Goal: Navigation & Orientation: Find specific page/section

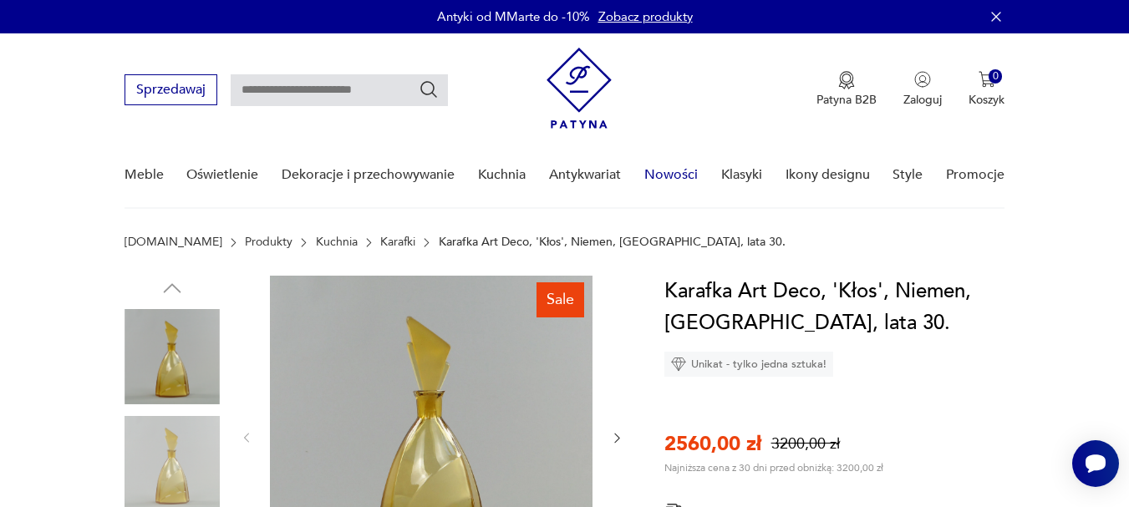
click at [667, 170] on link "Nowości" at bounding box center [670, 175] width 53 height 64
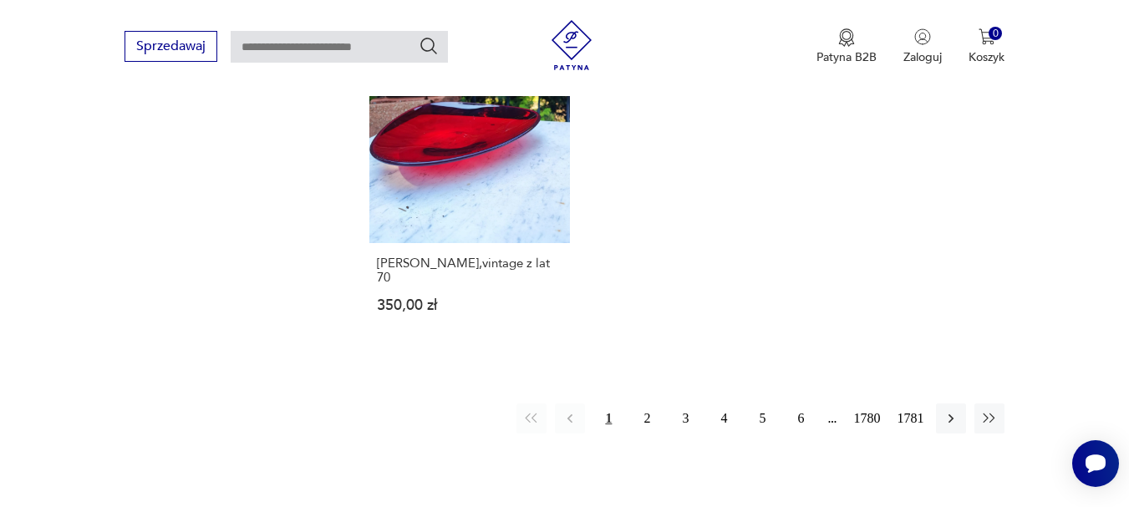
scroll to position [2163, 0]
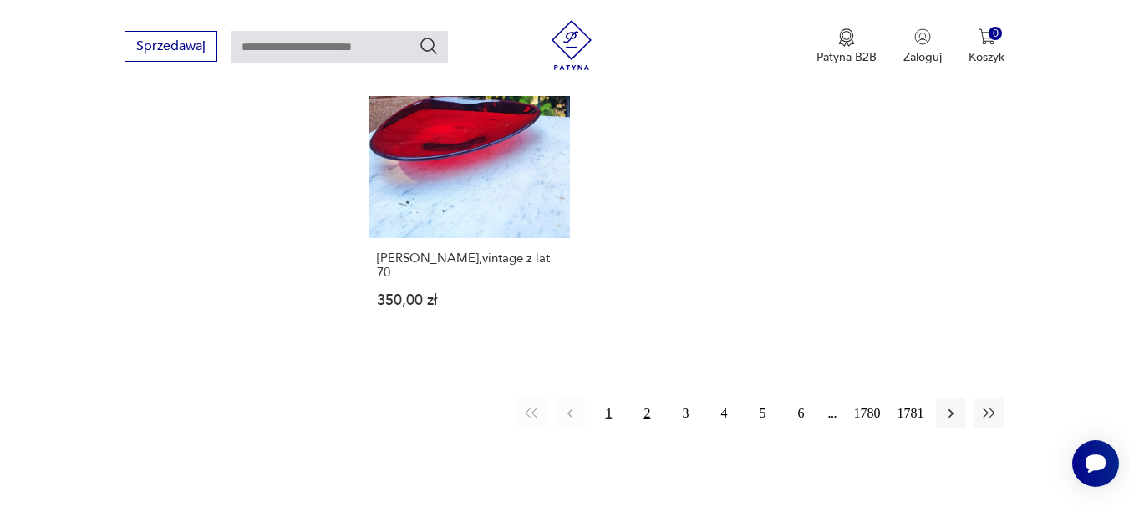
click at [644, 411] on button "2" at bounding box center [647, 413] width 30 height 30
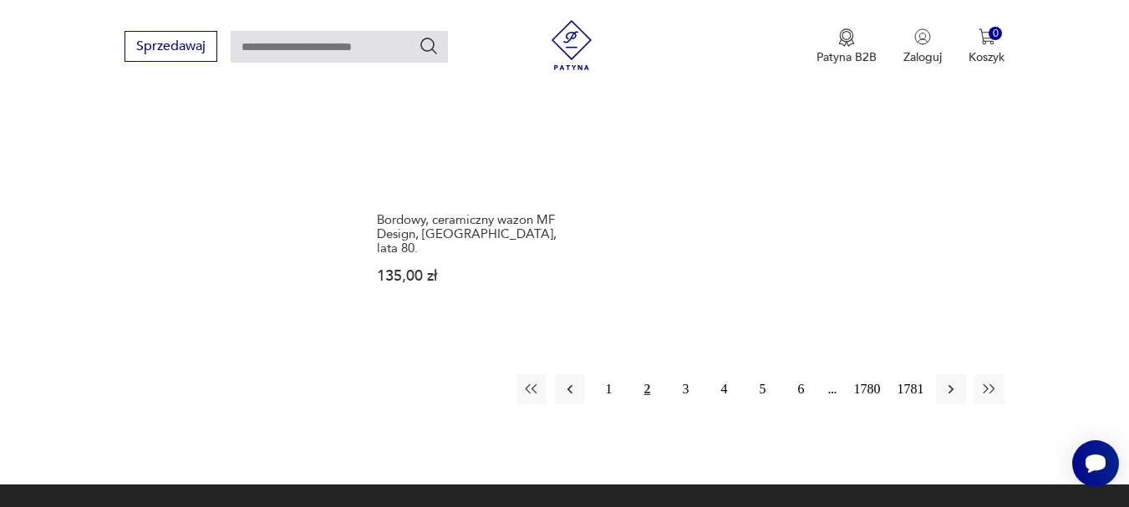
scroll to position [2388, 0]
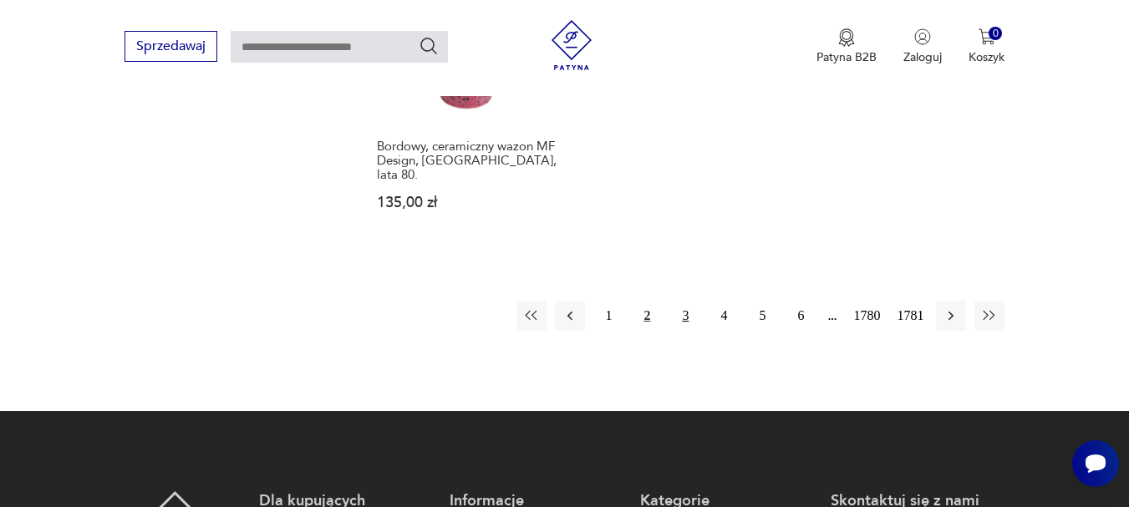
click at [688, 301] on button "3" at bounding box center [685, 316] width 30 height 30
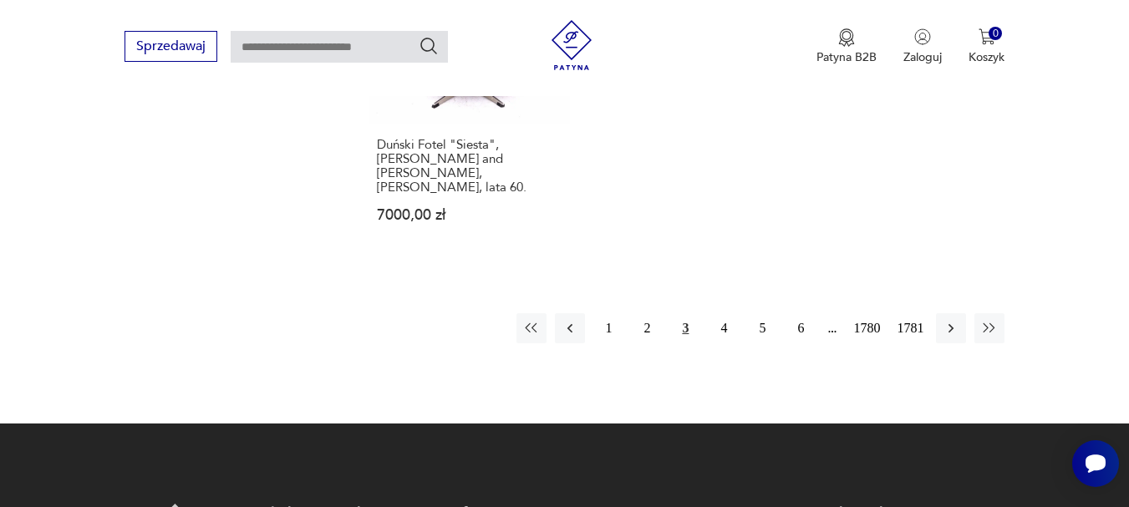
scroll to position [2388, 0]
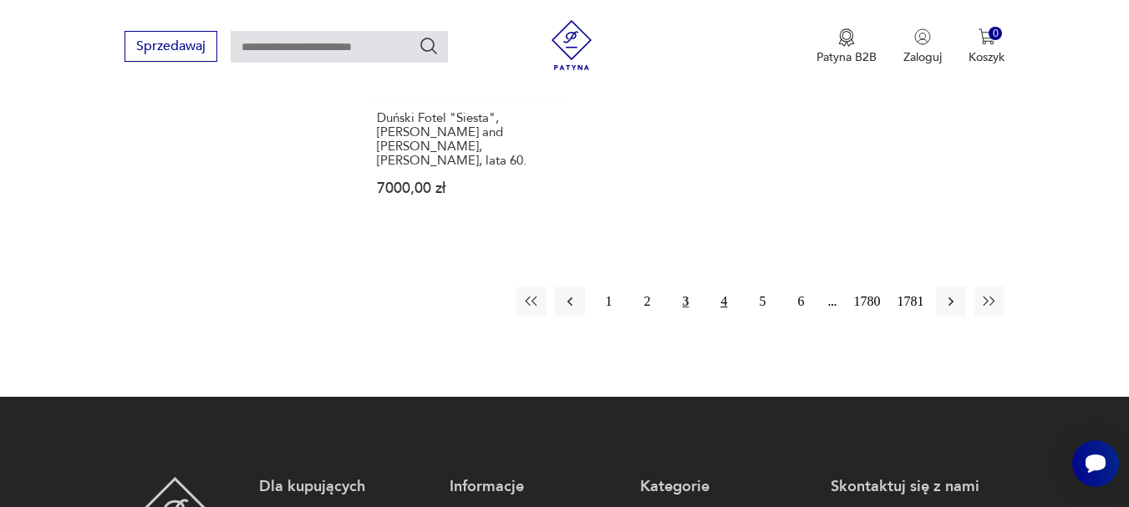
click at [735, 287] on button "4" at bounding box center [723, 302] width 30 height 30
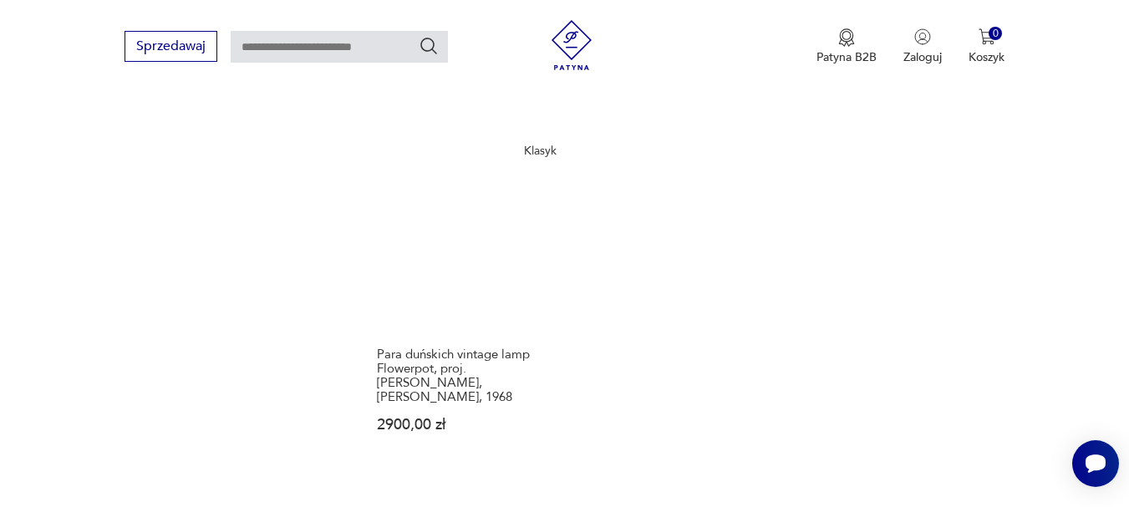
scroll to position [2221, 0]
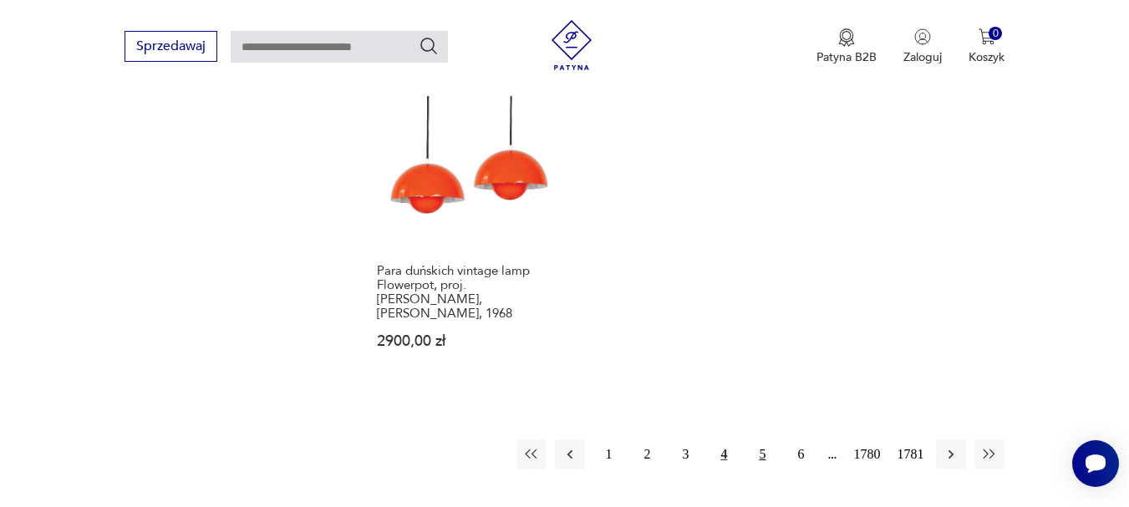
click at [759, 439] on button "5" at bounding box center [762, 454] width 30 height 30
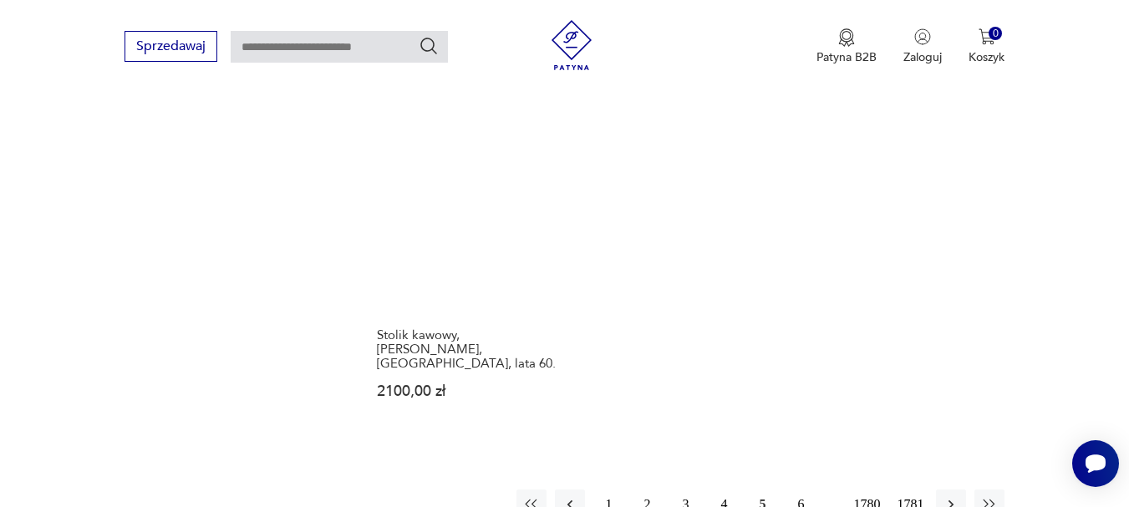
scroll to position [2138, 0]
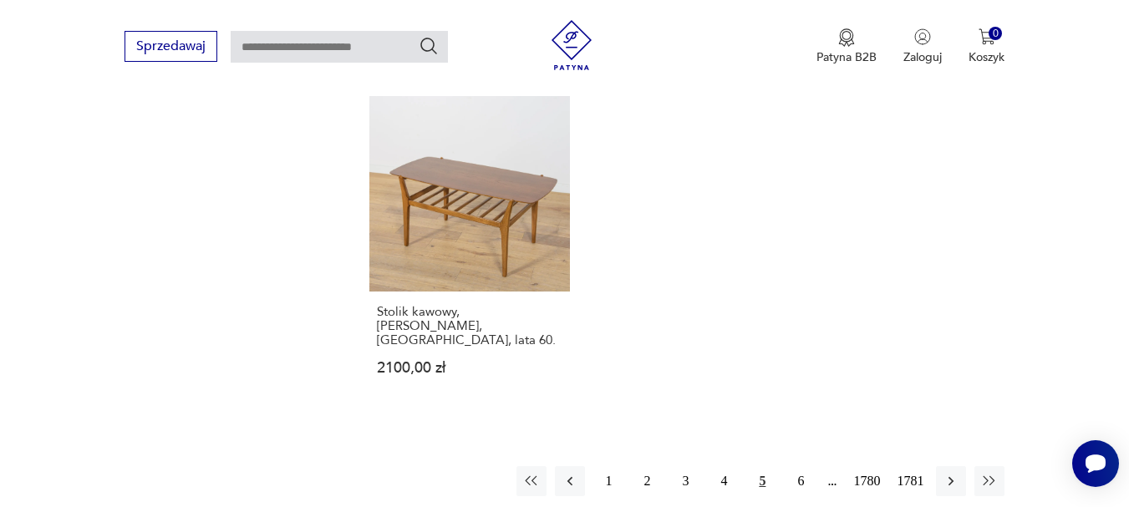
drag, startPoint x: 802, startPoint y: 455, endPoint x: 703, endPoint y: 411, distance: 108.1
click at [802, 466] on button "6" at bounding box center [800, 481] width 30 height 30
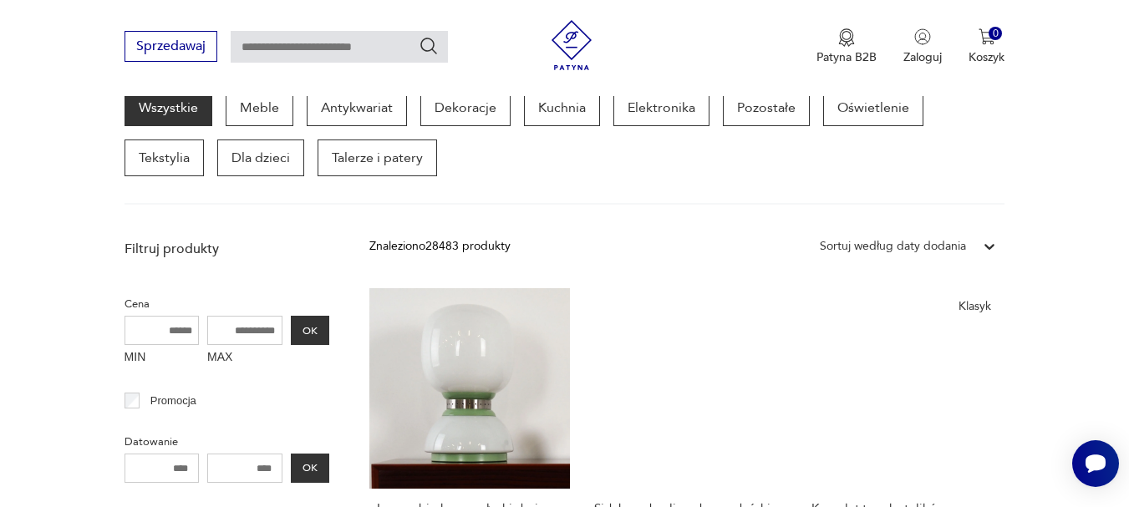
scroll to position [216, 0]
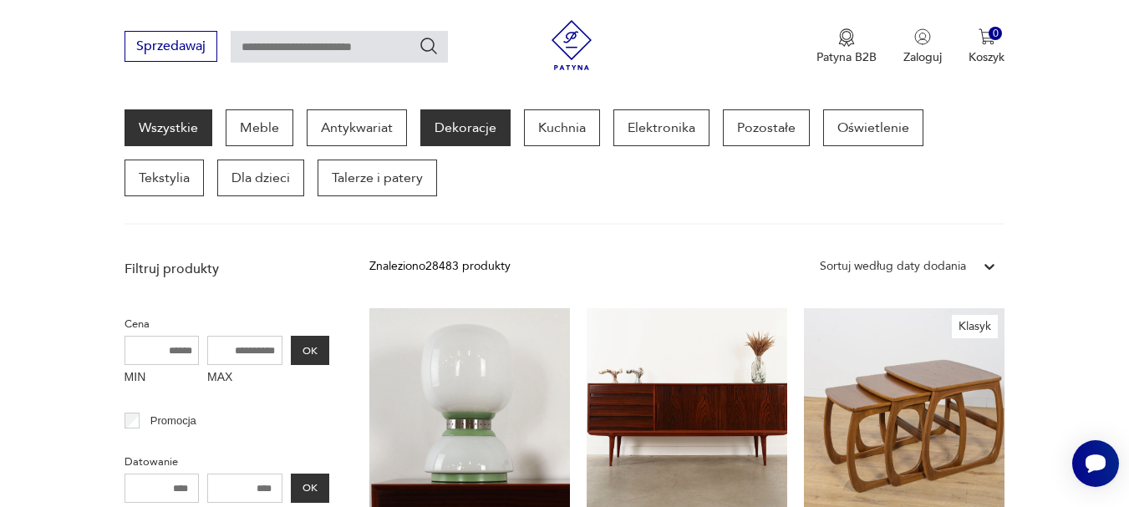
click at [470, 123] on p "Dekoracje" at bounding box center [465, 127] width 90 height 37
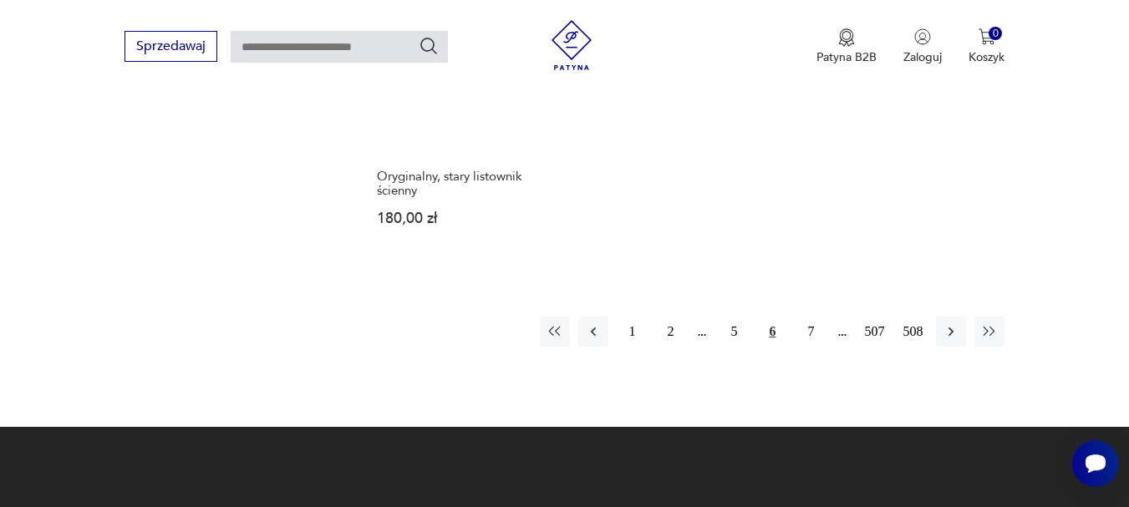
scroll to position [2505, 0]
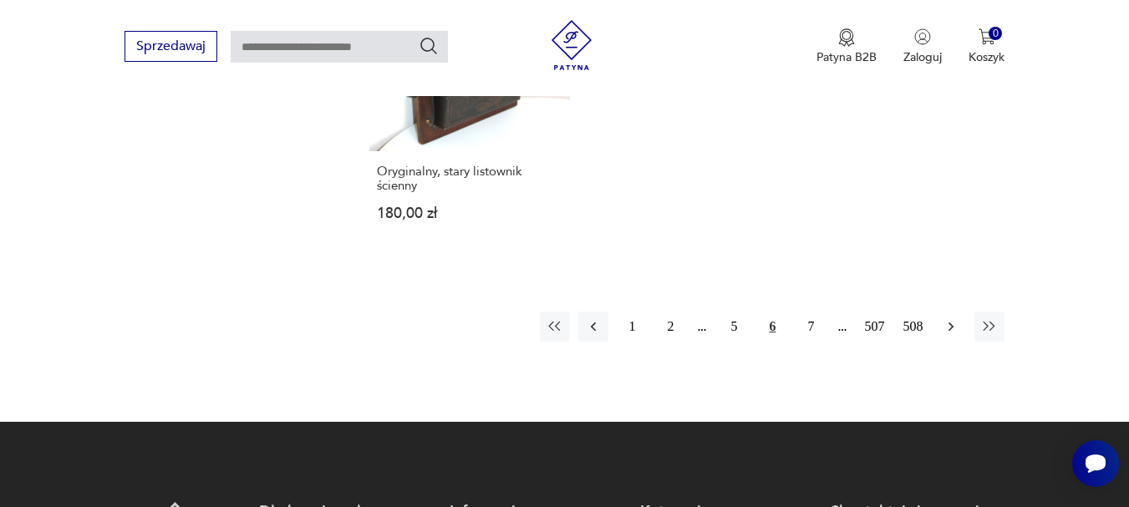
click at [945, 318] on icon "button" at bounding box center [950, 326] width 17 height 17
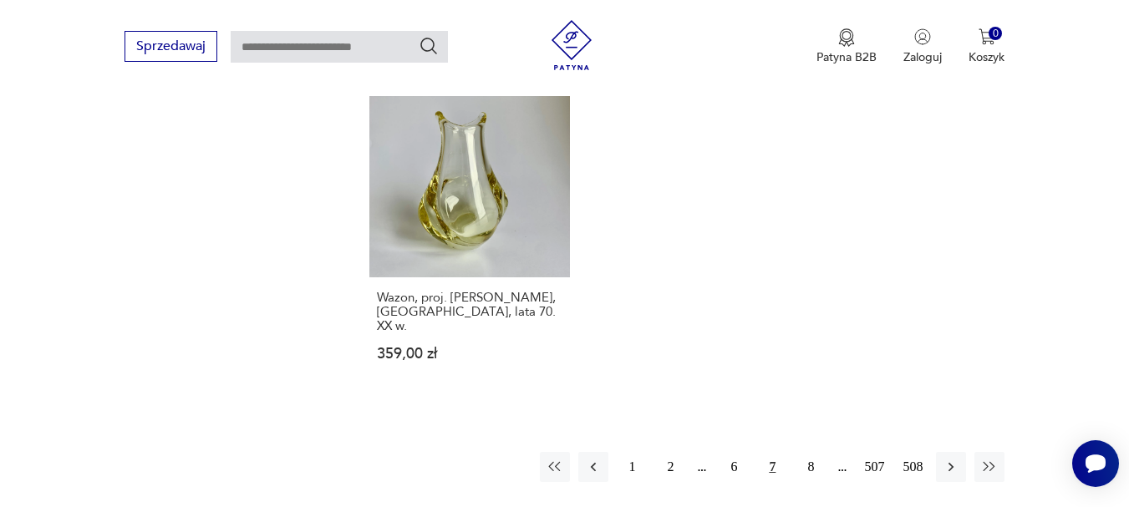
scroll to position [2449, 0]
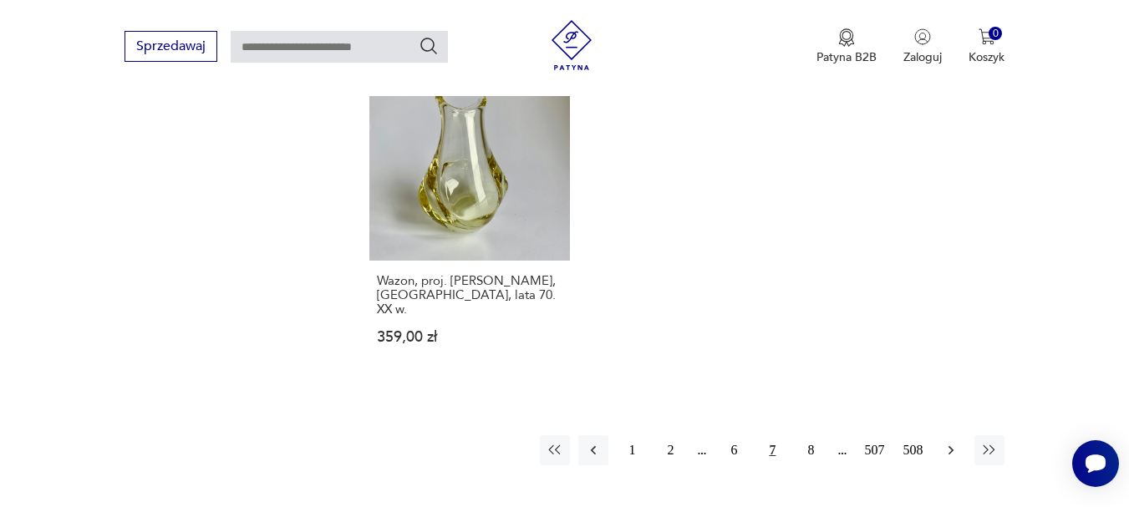
click at [958, 442] on icon "button" at bounding box center [950, 450] width 17 height 17
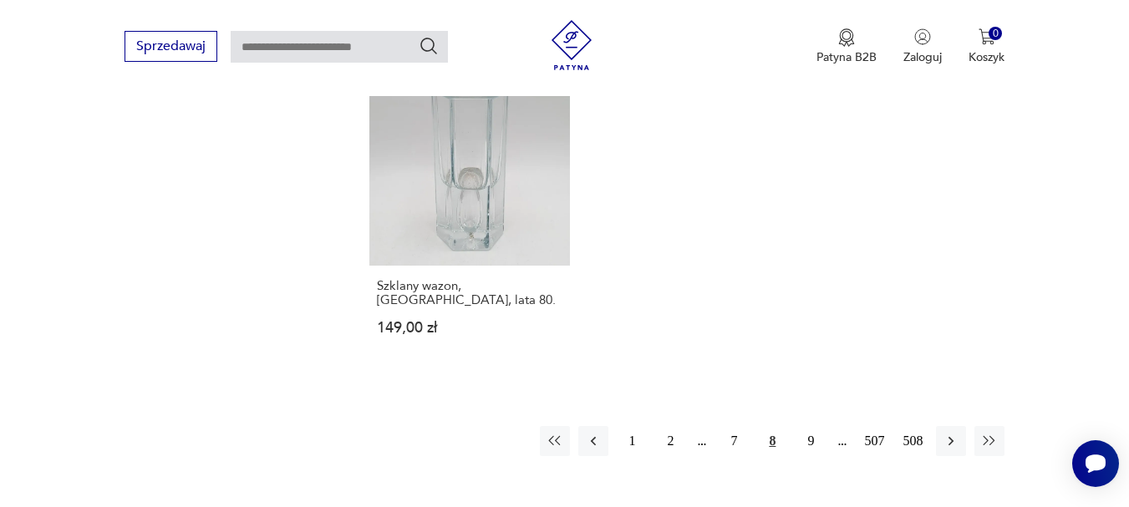
scroll to position [2449, 0]
click at [941, 425] on button "button" at bounding box center [951, 440] width 30 height 30
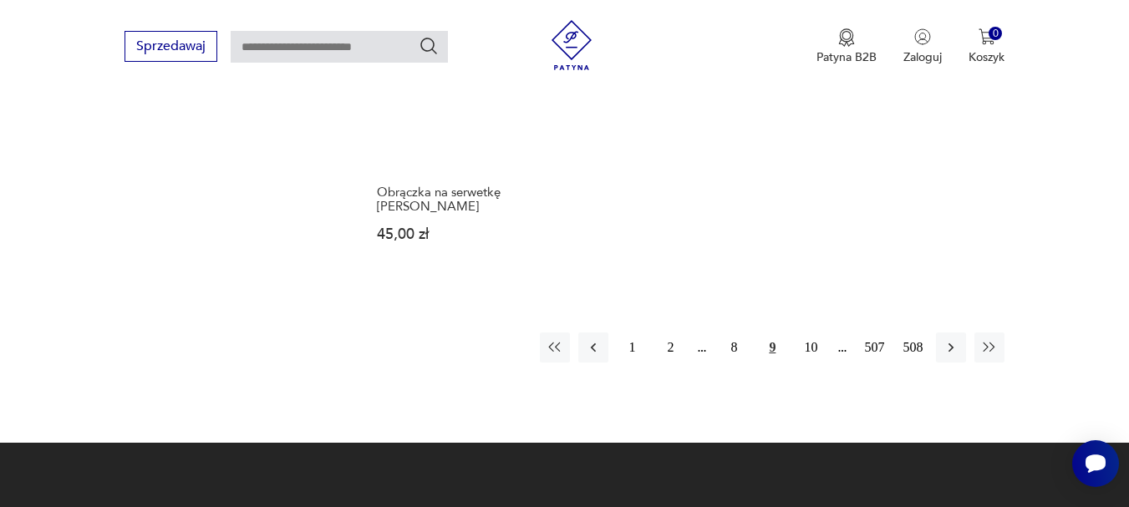
scroll to position [2449, 0]
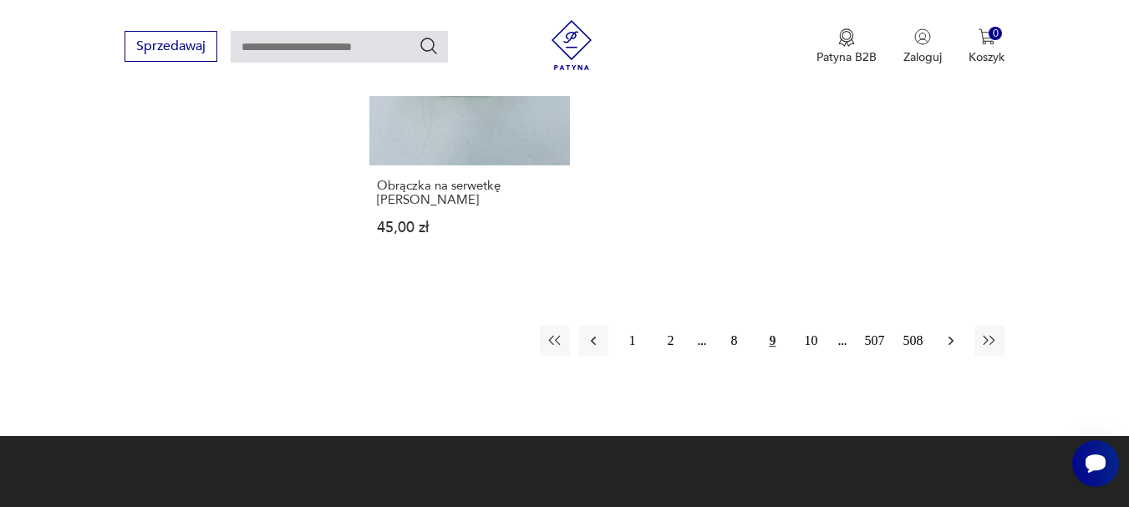
click at [959, 343] on icon "button" at bounding box center [950, 340] width 17 height 17
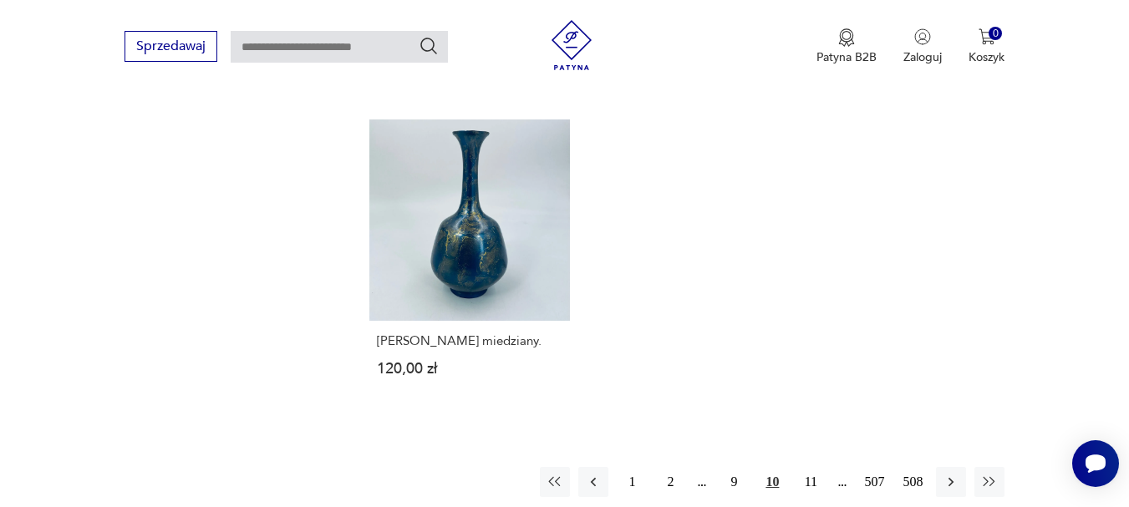
scroll to position [2365, 0]
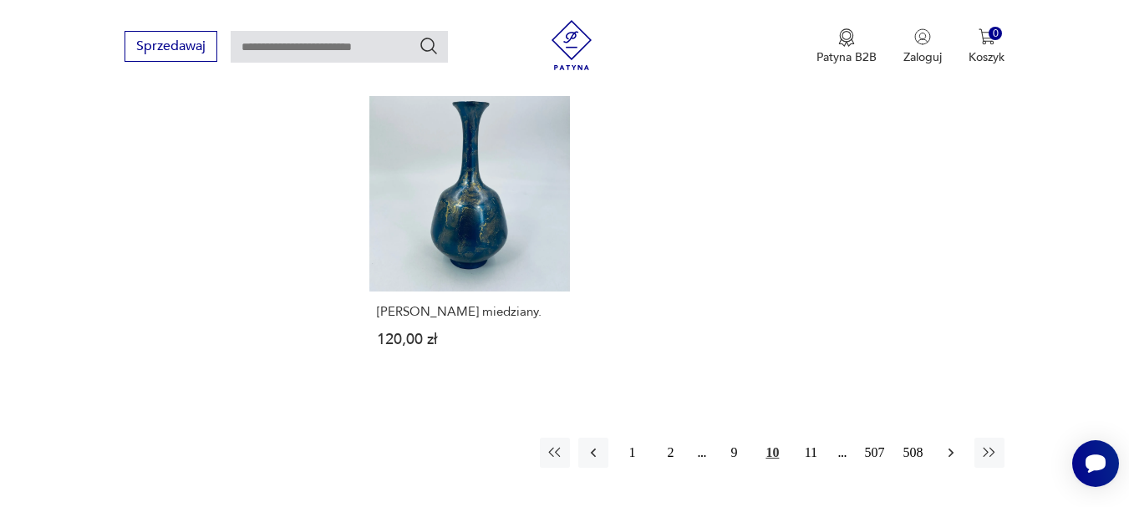
click at [950, 448] on icon "button" at bounding box center [950, 452] width 5 height 9
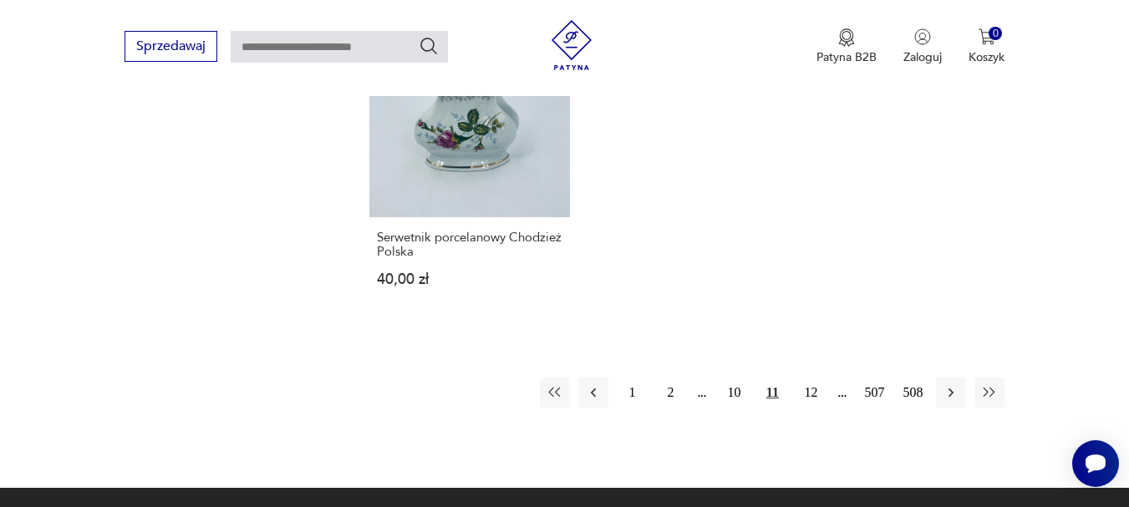
scroll to position [2532, 0]
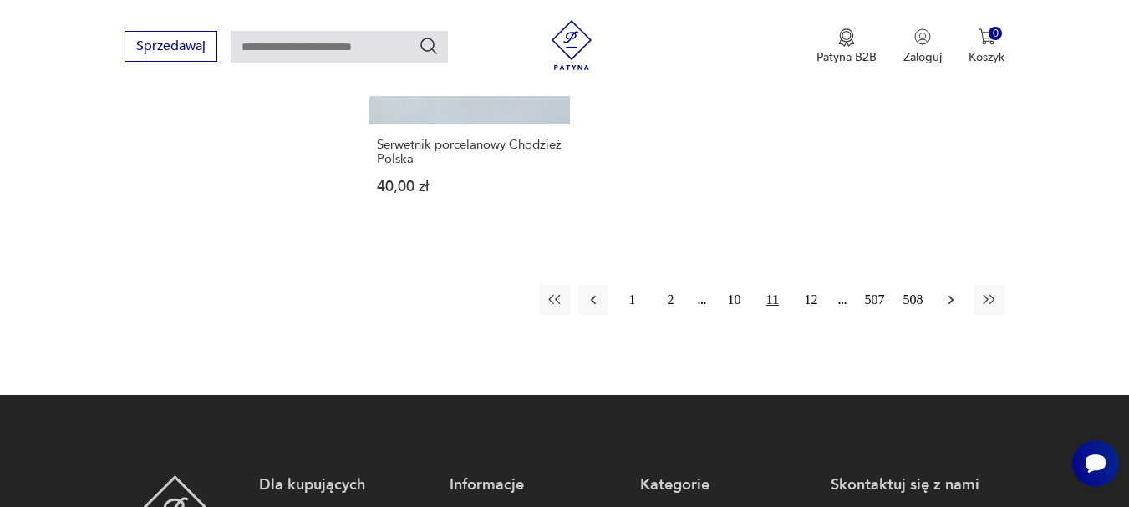
click at [950, 305] on icon "button" at bounding box center [950, 300] width 17 height 17
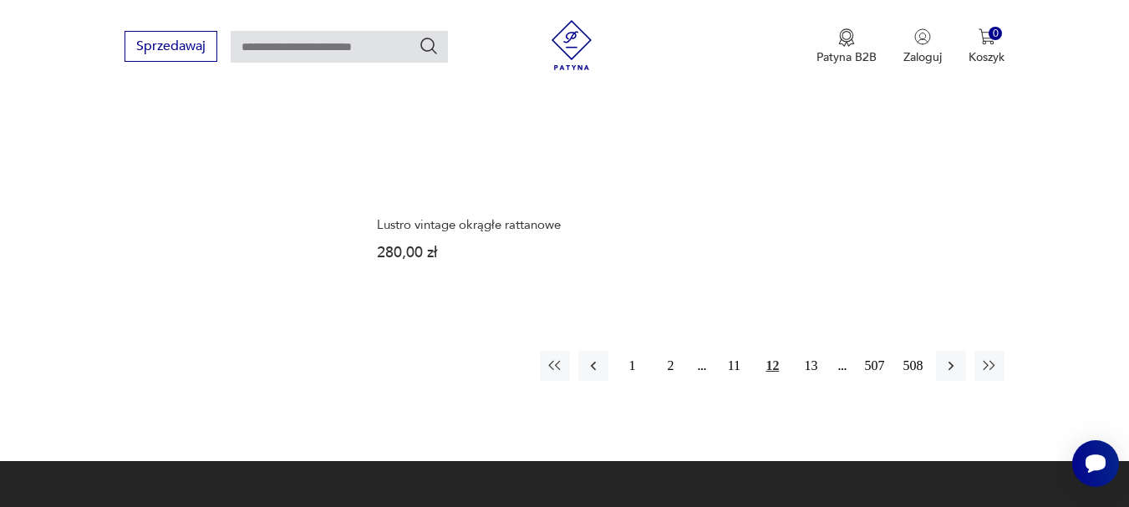
scroll to position [2449, 0]
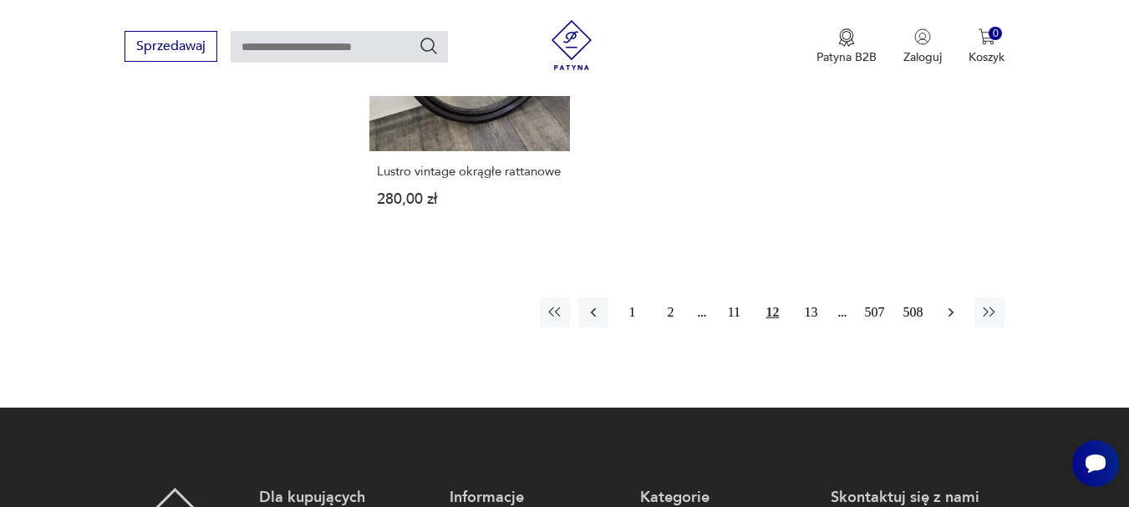
click at [943, 321] on icon "button" at bounding box center [950, 312] width 17 height 17
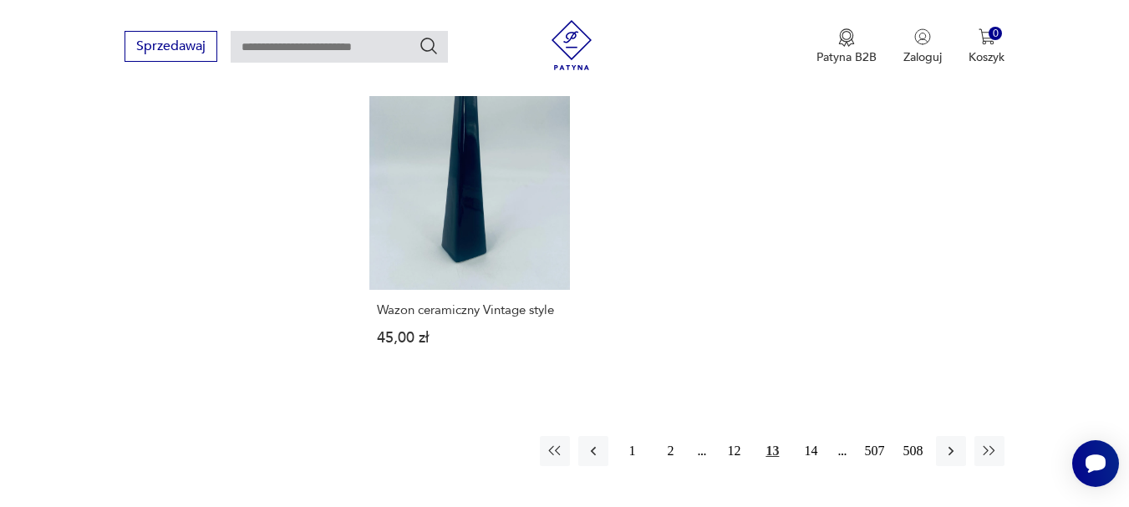
scroll to position [2449, 0]
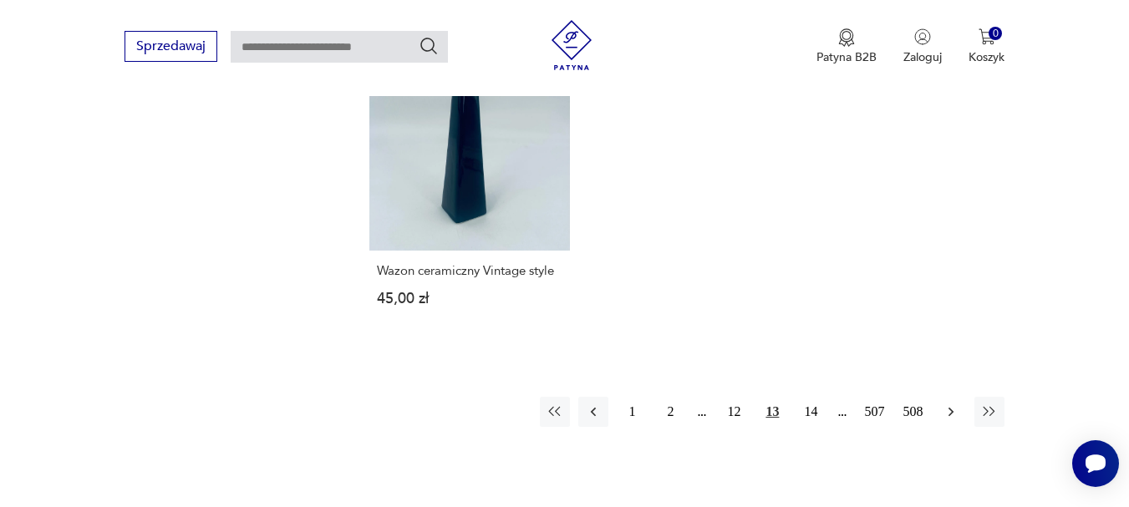
click at [944, 403] on icon "button" at bounding box center [950, 411] width 17 height 17
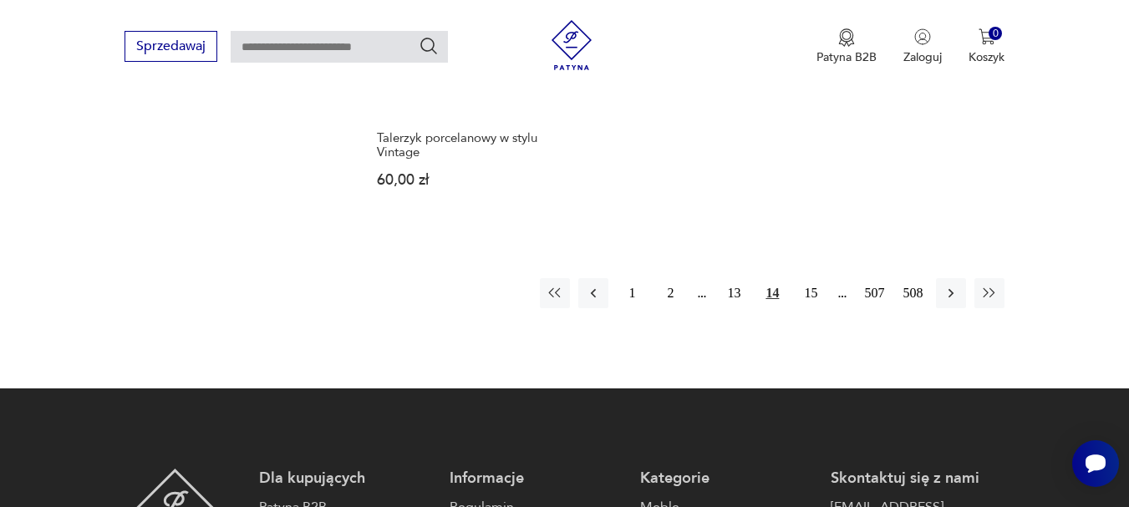
scroll to position [2616, 0]
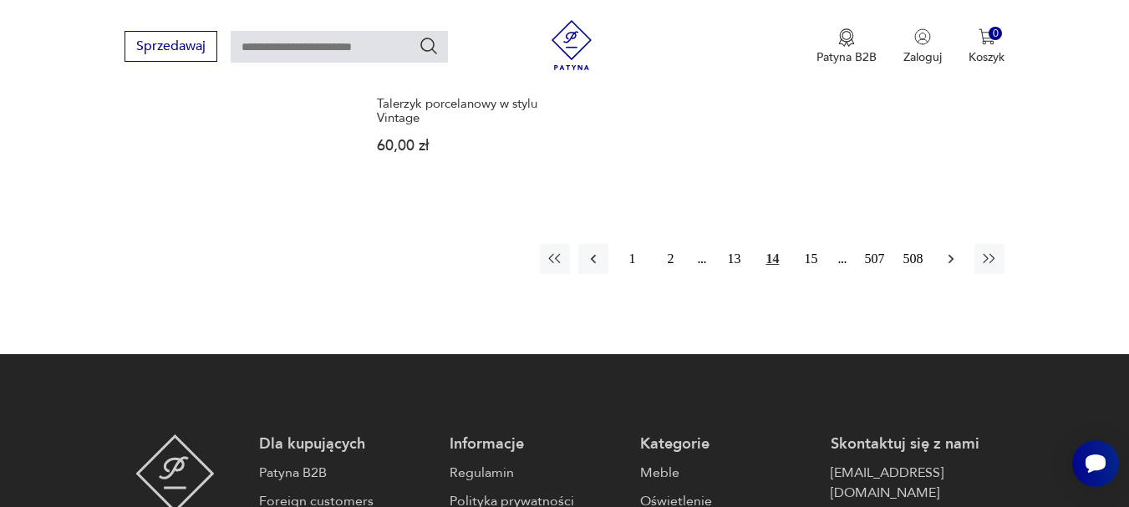
click at [957, 251] on icon "button" at bounding box center [950, 259] width 17 height 17
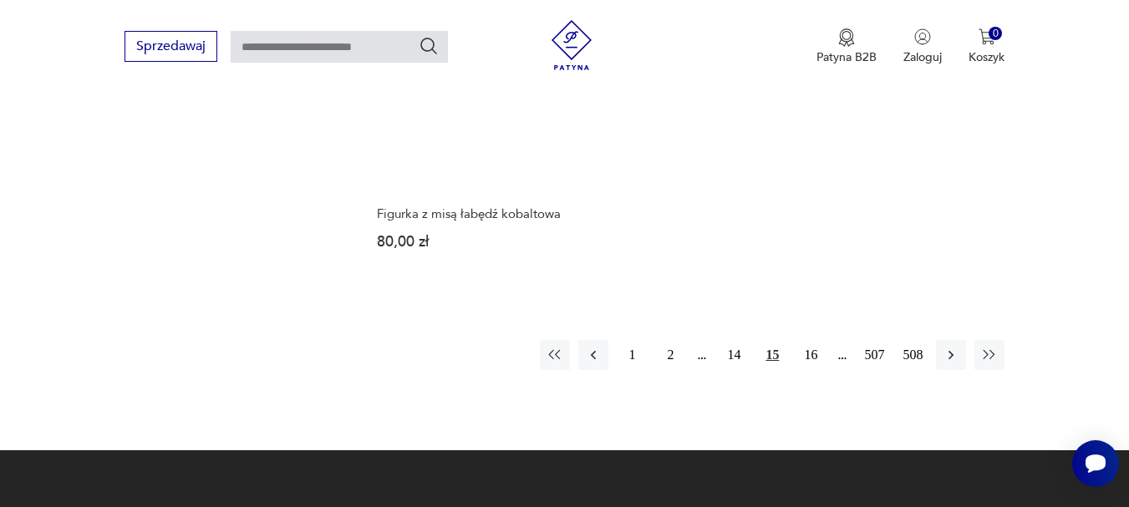
scroll to position [2532, 0]
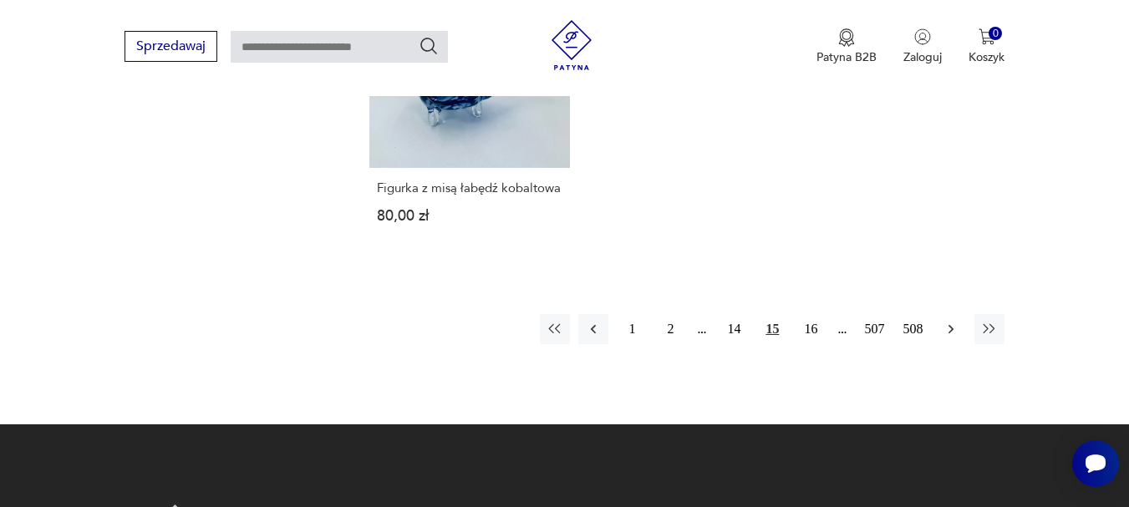
click at [948, 321] on icon "button" at bounding box center [950, 329] width 17 height 17
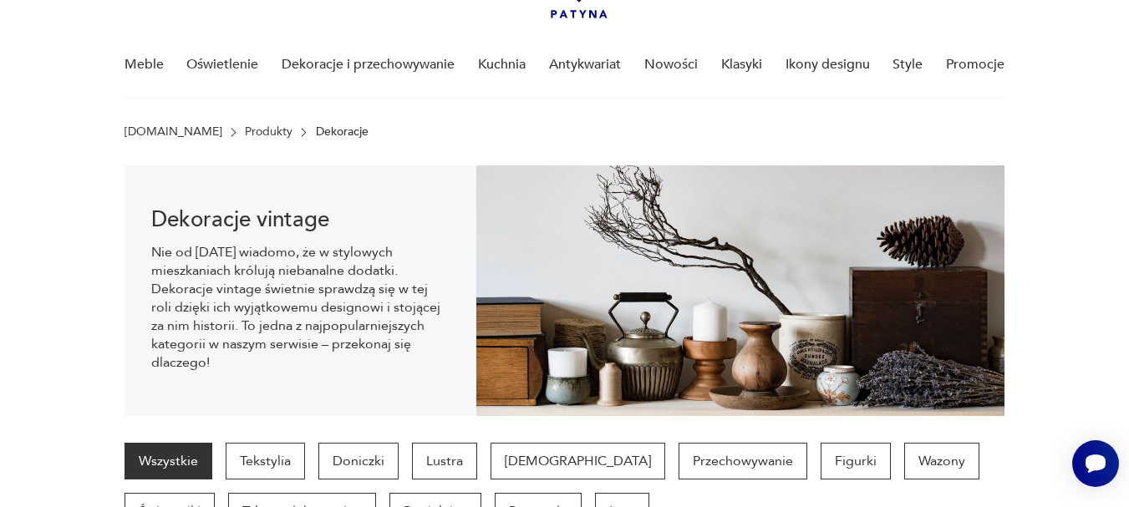
scroll to position [109, 0]
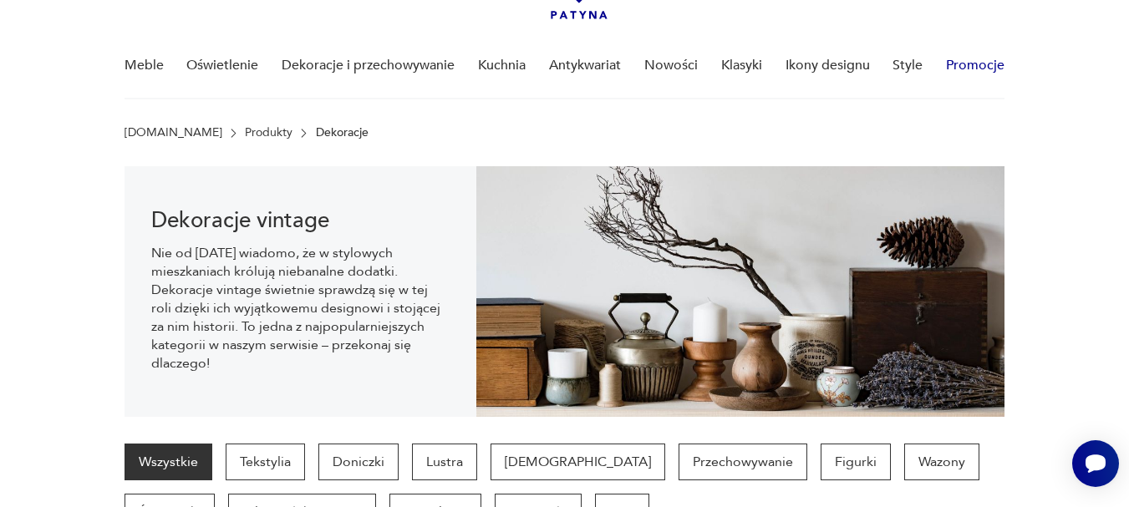
click at [960, 66] on link "Promocje" at bounding box center [975, 65] width 58 height 64
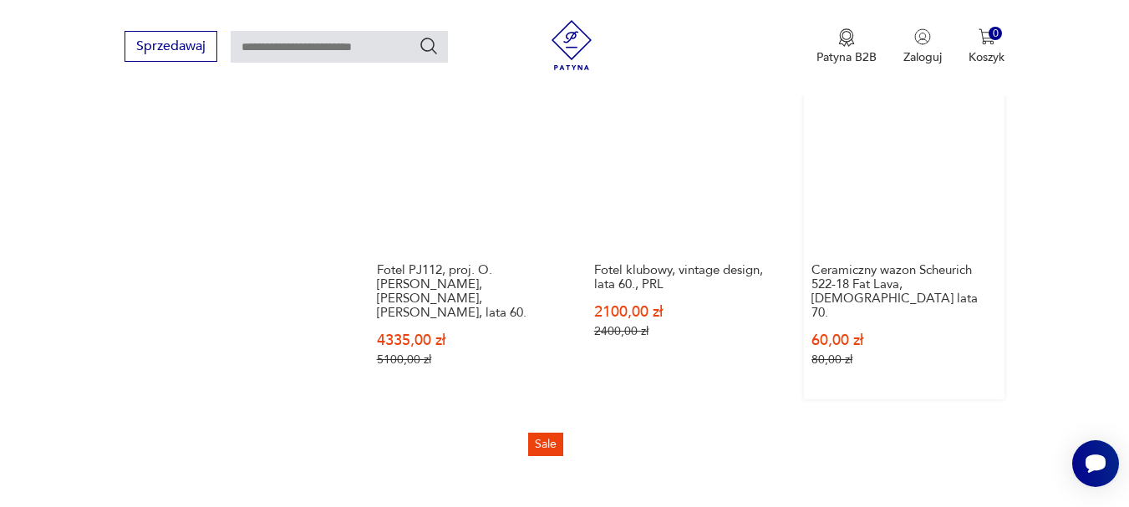
scroll to position [2138, 0]
